Goal: Information Seeking & Learning: Learn about a topic

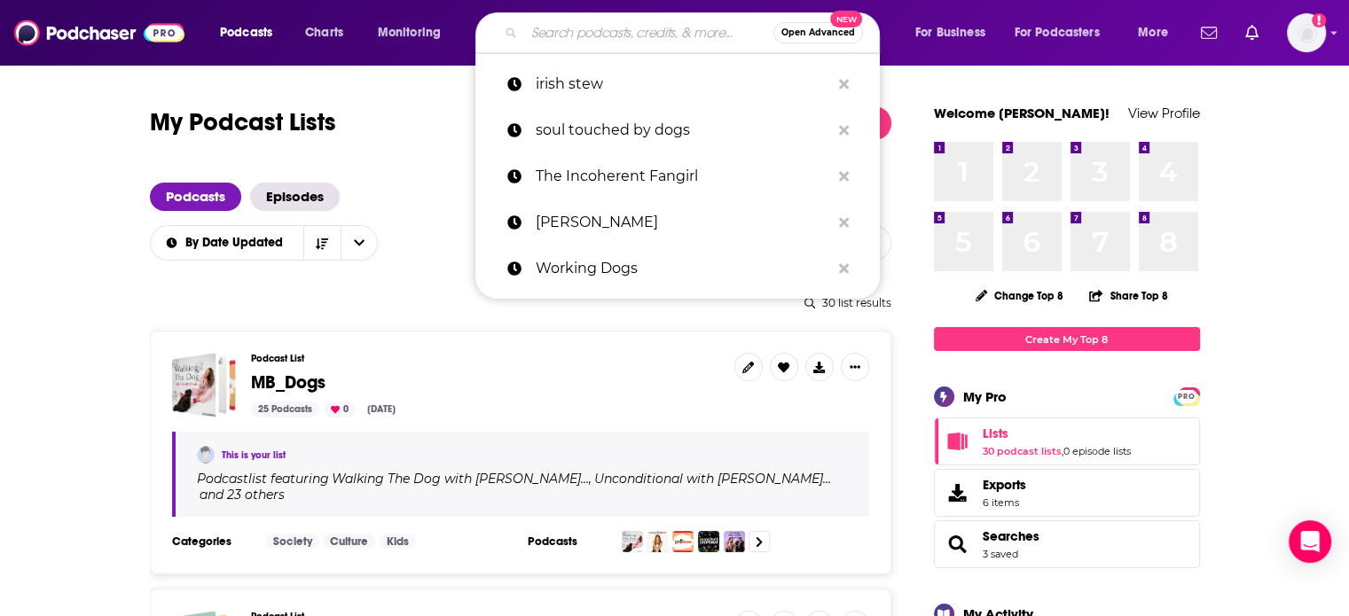
click at [536, 44] on input "Search podcasts, credits, & more..." at bounding box center [648, 33] width 249 height 28
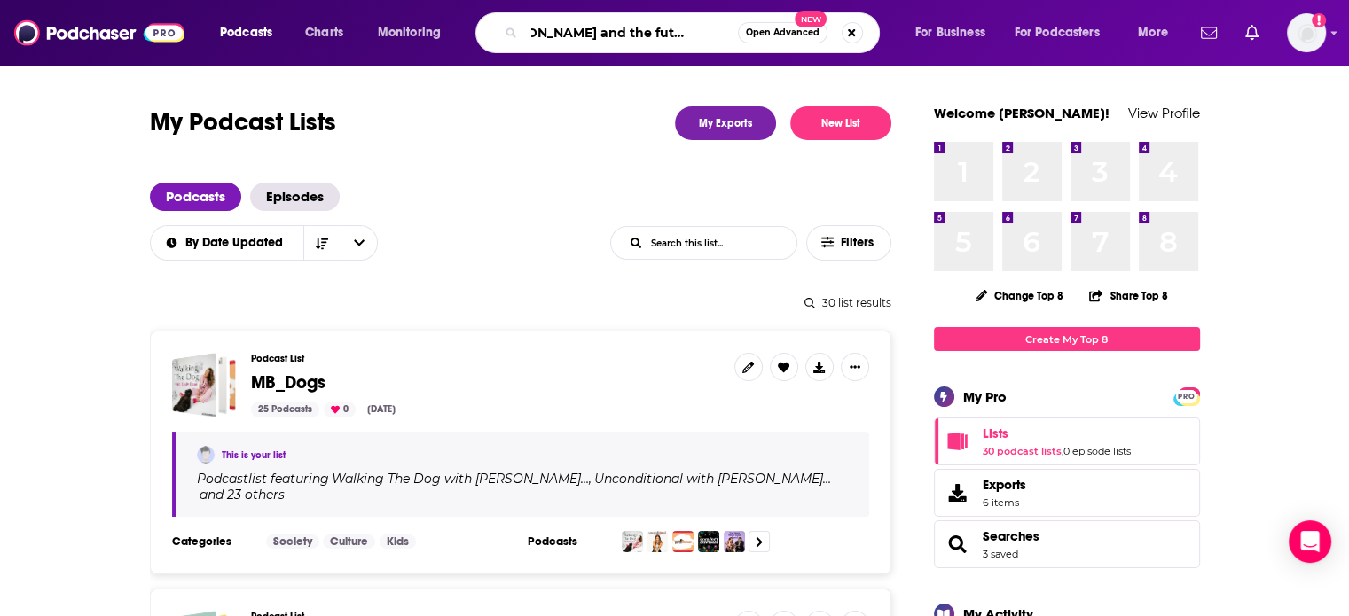
scroll to position [0, 56]
type input "[PERSON_NAME] and the future of literature"
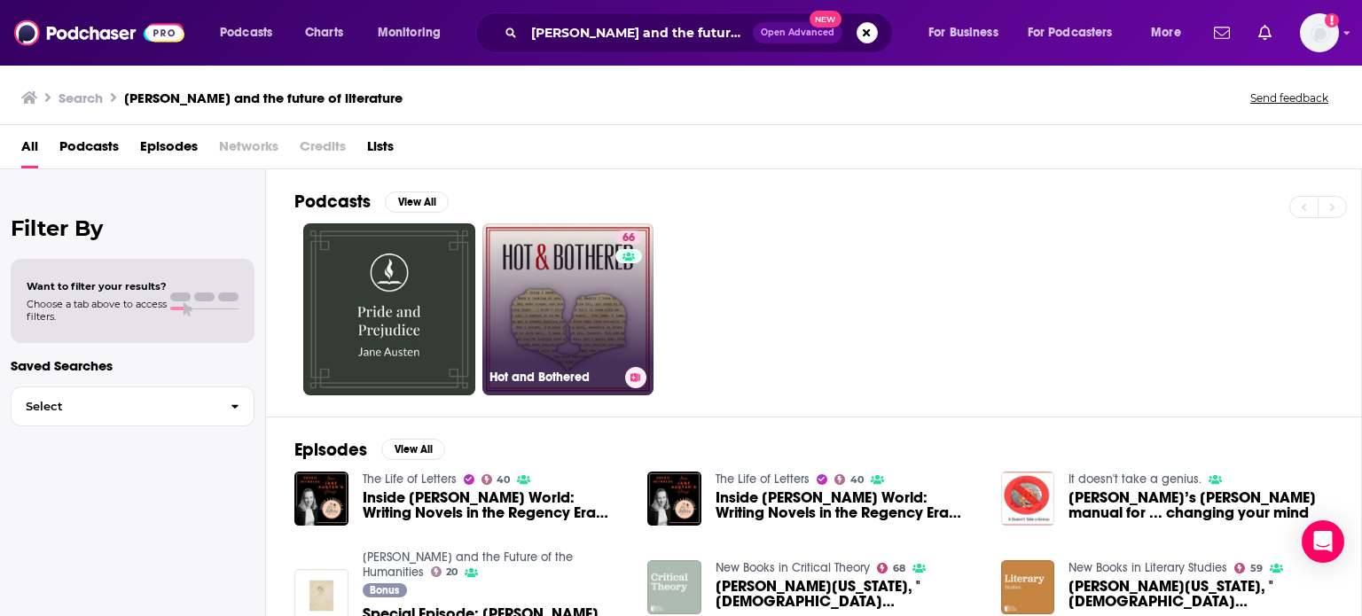
click at [555, 255] on link "66 Hot and Bothered" at bounding box center [568, 309] width 172 height 172
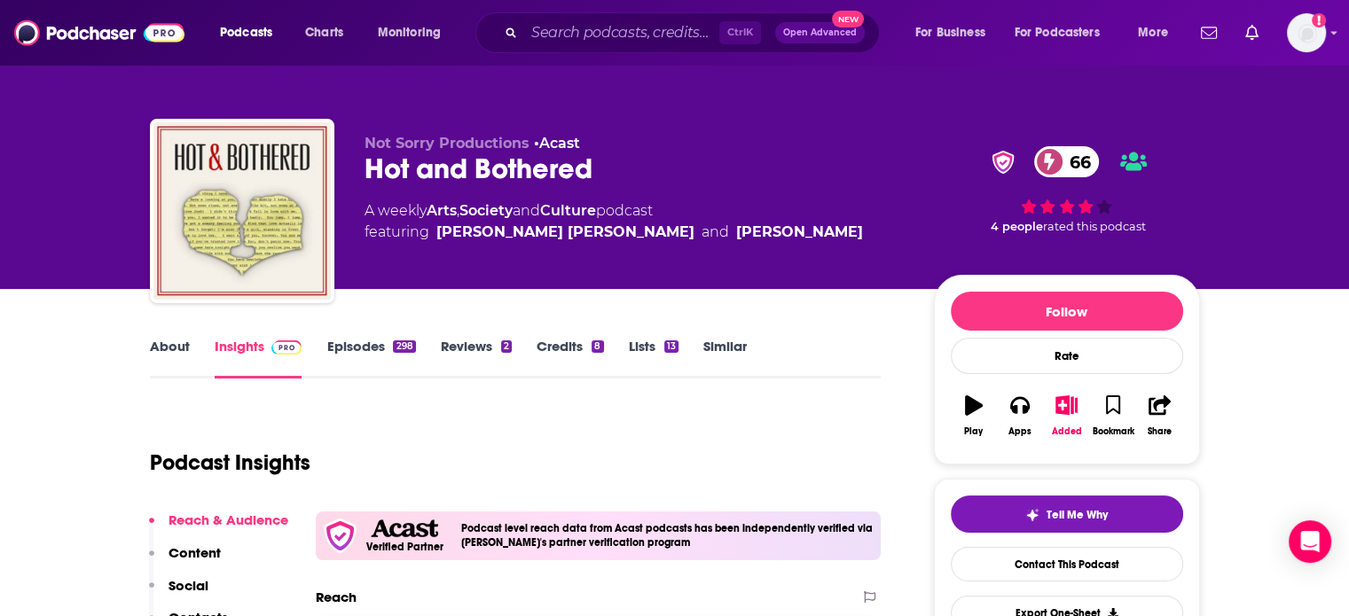
click at [159, 349] on link "About" at bounding box center [170, 358] width 40 height 41
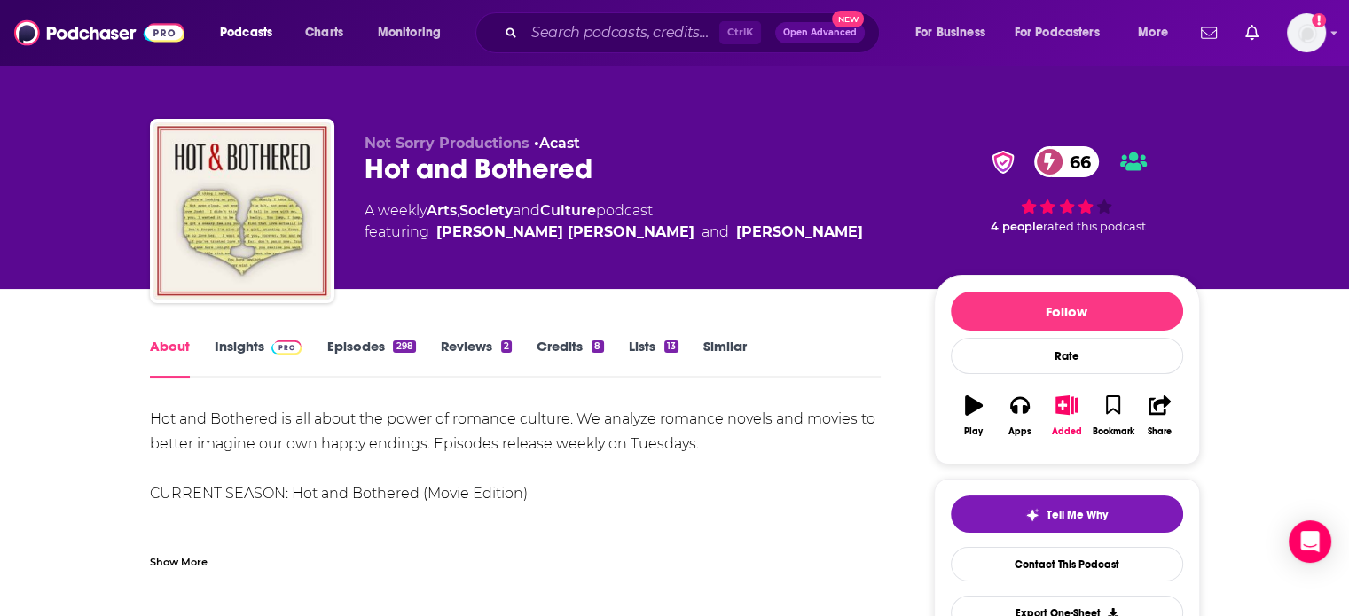
click at [167, 566] on div "Show More" at bounding box center [179, 560] width 58 height 17
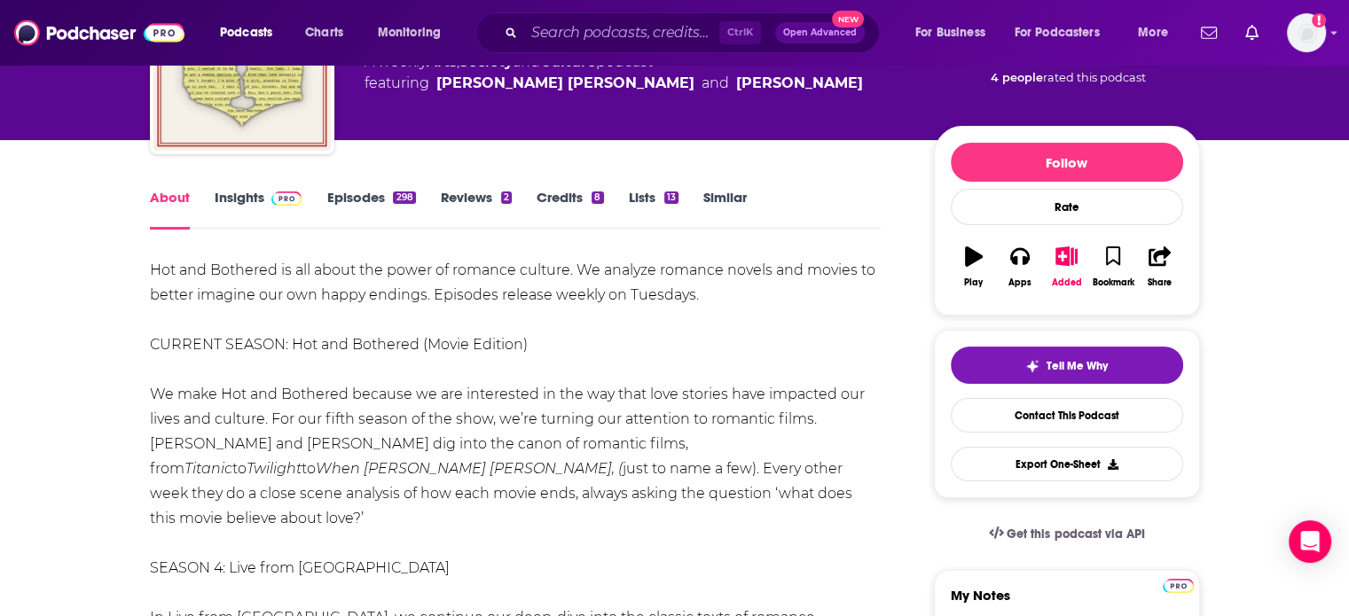
scroll to position [177, 0]
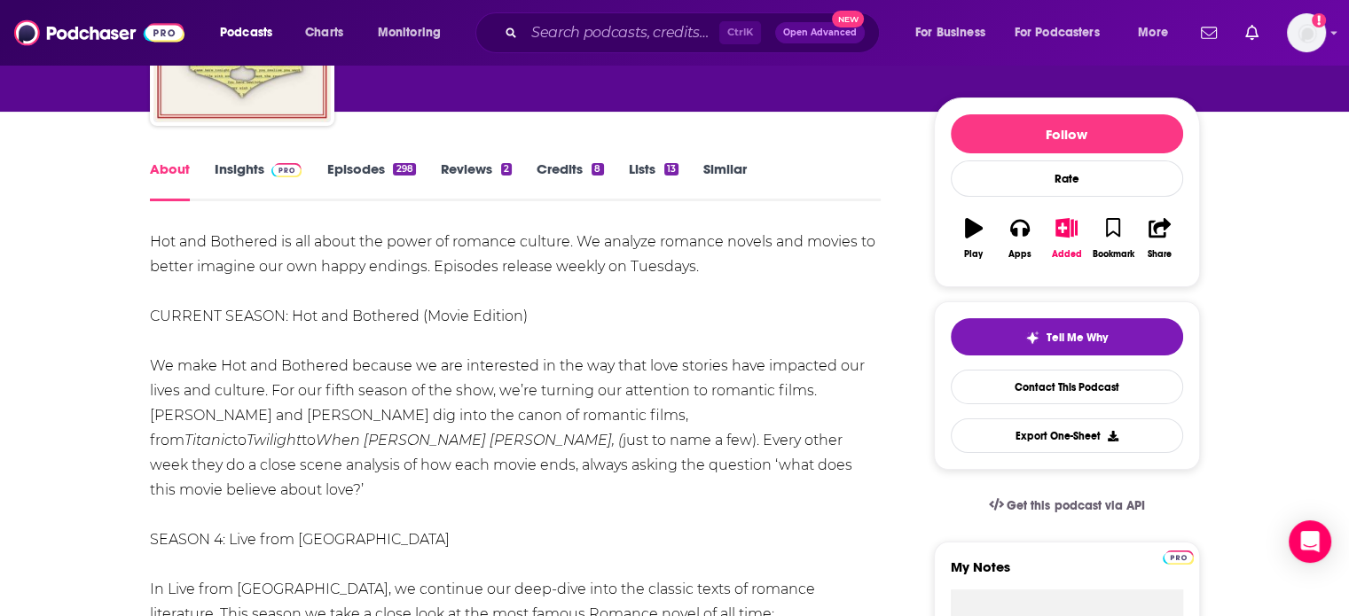
click at [1284, 34] on div "Add a profile image" at bounding box center [1260, 32] width 132 height 39
click at [1295, 35] on img "Logged in as madeleinelbrownkensington" at bounding box center [1306, 32] width 39 height 39
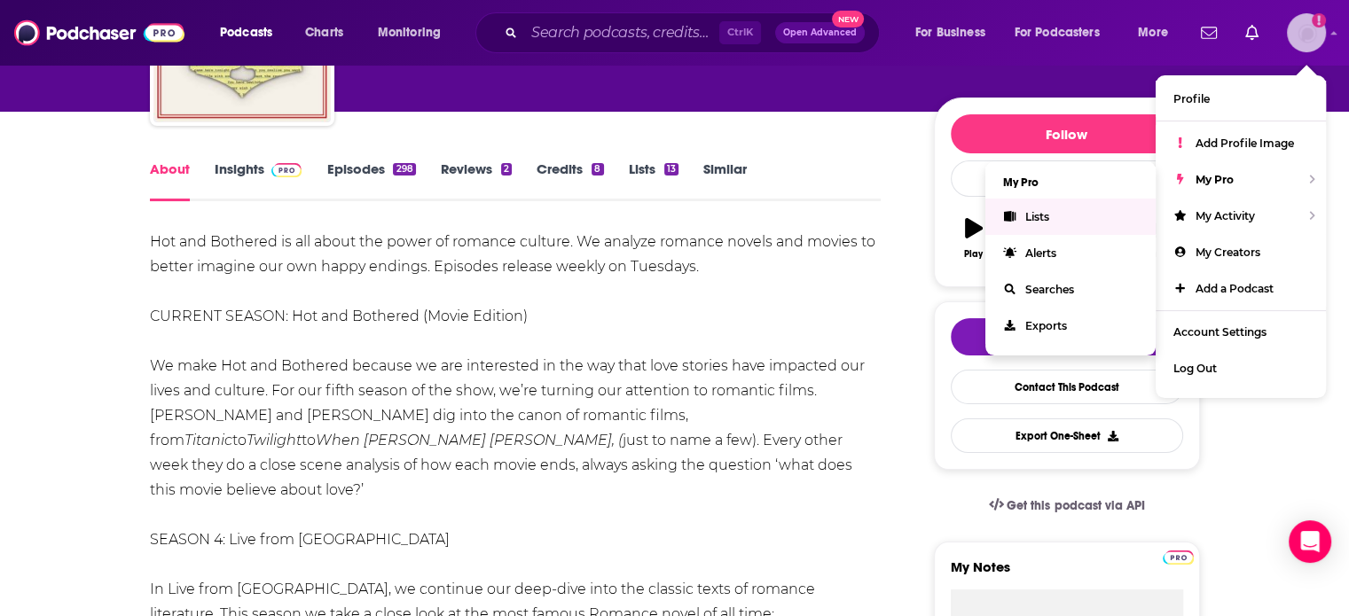
click at [1075, 207] on link "Lists" at bounding box center [1070, 217] width 170 height 36
